Goal: Task Accomplishment & Management: Use online tool/utility

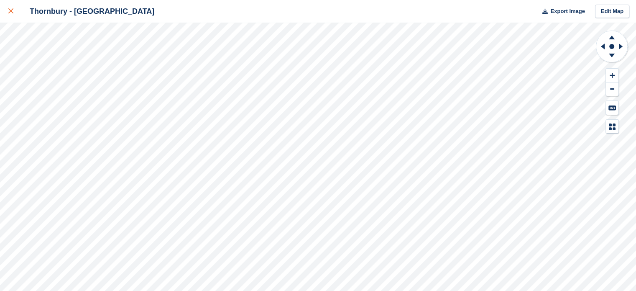
click at [13, 11] on div at bounding box center [15, 11] width 14 height 10
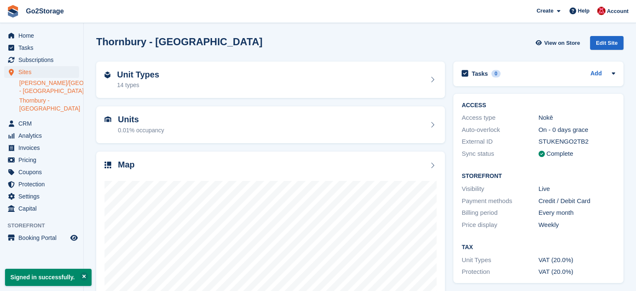
click at [39, 85] on link "[PERSON_NAME]/[GEOGRAPHIC_DATA] - [GEOGRAPHIC_DATA]" at bounding box center [49, 87] width 60 height 16
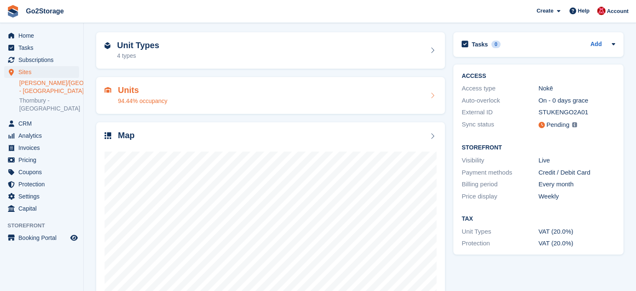
scroll to position [42, 0]
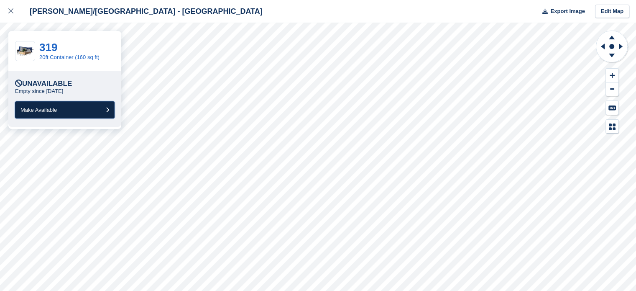
click at [45, 107] on span "Make Available" at bounding box center [38, 110] width 36 height 6
click at [45, 111] on span "Make Available" at bounding box center [38, 110] width 36 height 6
click at [52, 112] on span "Make Available" at bounding box center [38, 110] width 36 height 6
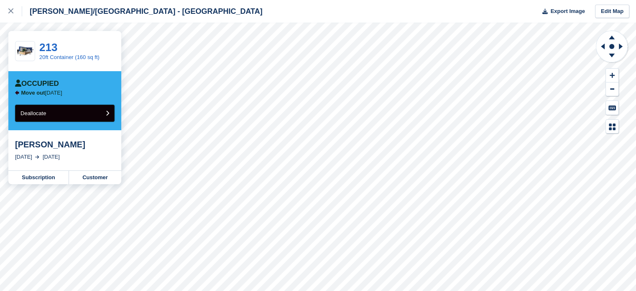
click at [43, 111] on span "Deallocate" at bounding box center [33, 113] width 26 height 6
